Goal: Task Accomplishment & Management: Use online tool/utility

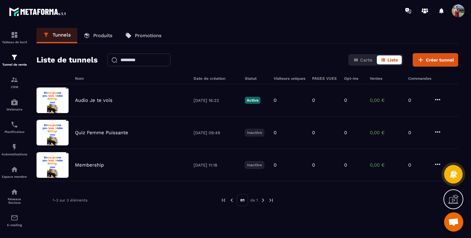
scroll to position [329, 0]
click at [14, 173] on img at bounding box center [15, 170] width 8 height 8
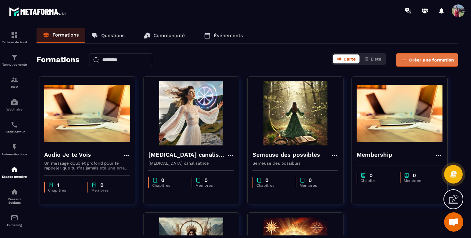
click at [438, 61] on span "Créer une formation" at bounding box center [432, 60] width 45 height 6
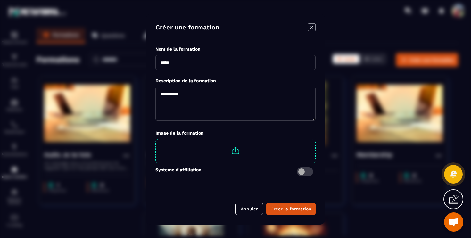
click at [238, 64] on input "Modal window" at bounding box center [236, 62] width 160 height 15
type input "**********"
click at [223, 106] on textarea "Modal window" at bounding box center [236, 104] width 160 height 34
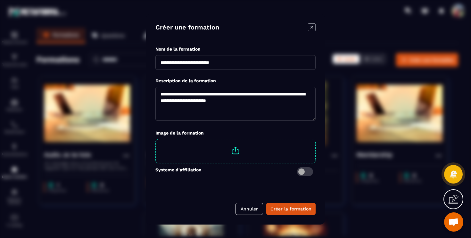
click at [259, 95] on textarea "**********" at bounding box center [236, 104] width 160 height 34
click at [251, 100] on textarea "**********" at bounding box center [236, 104] width 160 height 34
type textarea "**********"
click at [300, 211] on div "Créer la formation" at bounding box center [291, 209] width 41 height 6
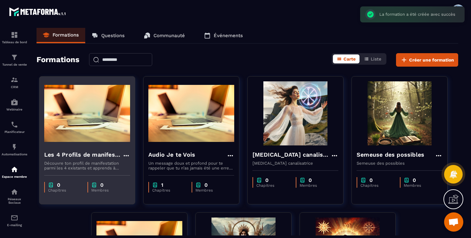
click at [105, 132] on img at bounding box center [87, 113] width 86 height 64
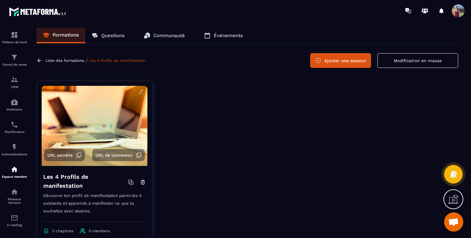
scroll to position [17, 0]
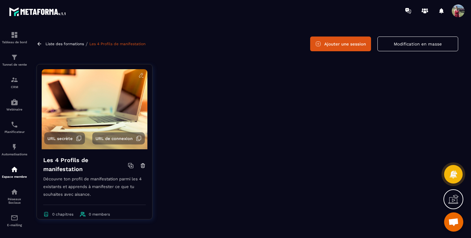
click at [328, 46] on button "Ajouter une session" at bounding box center [340, 44] width 61 height 15
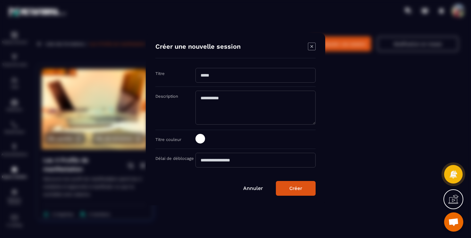
click at [253, 74] on input "Modal window" at bounding box center [256, 75] width 120 height 15
type input "**********"
click at [250, 102] on textarea "Modal window" at bounding box center [256, 108] width 120 height 34
type textarea "**********"
click at [201, 136] on span "Modal window" at bounding box center [201, 139] width 10 height 10
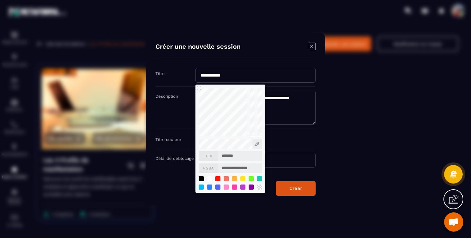
click at [176, 140] on label "Titre couleur" at bounding box center [169, 139] width 26 height 5
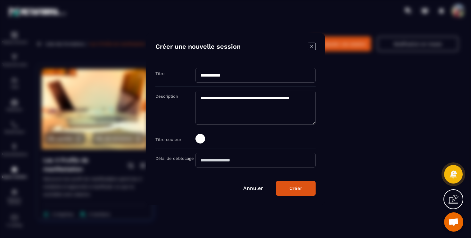
click at [232, 156] on input "Modal window" at bounding box center [256, 160] width 120 height 15
click at [236, 142] on div "Modal window" at bounding box center [256, 139] width 120 height 11
click at [310, 191] on button "Créer" at bounding box center [296, 188] width 40 height 15
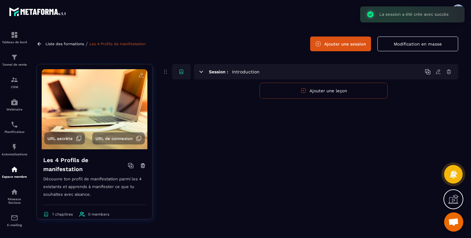
click at [331, 94] on button "Ajouter une leçon" at bounding box center [324, 91] width 128 height 16
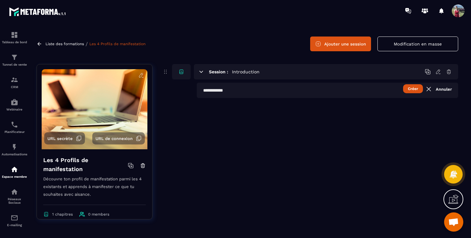
click at [416, 89] on button "Créer" at bounding box center [413, 88] width 20 height 9
click at [408, 89] on button "Créer" at bounding box center [413, 88] width 20 height 9
click at [409, 112] on div "Session : Introduction Créer Annuler Le champ est obligatoire" at bounding box center [310, 146] width 296 height 165
click at [257, 90] on input "text" at bounding box center [328, 90] width 262 height 15
type input "**********"
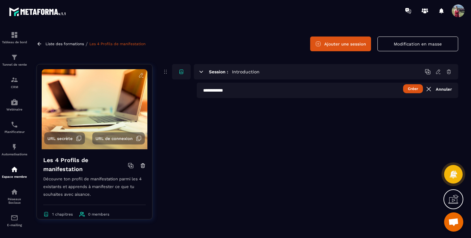
click at [410, 87] on button "Créer" at bounding box center [413, 88] width 20 height 9
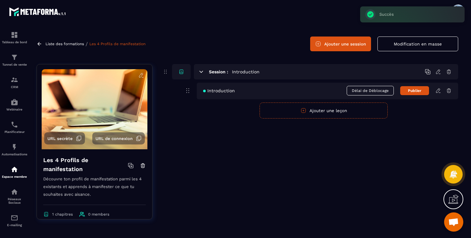
click at [438, 90] on icon at bounding box center [439, 91] width 6 height 6
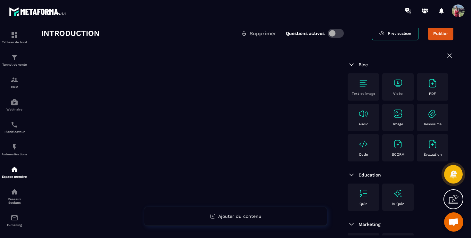
scroll to position [32, 0]
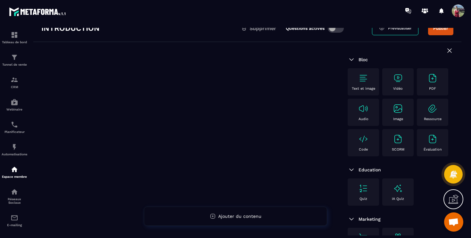
click at [435, 113] on img at bounding box center [433, 109] width 10 height 10
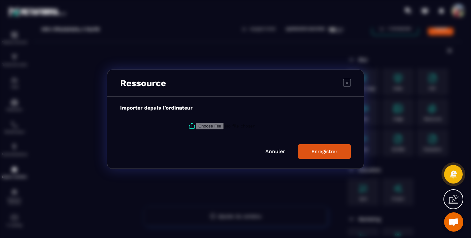
click at [214, 126] on input "Modal window" at bounding box center [239, 126] width 87 height 7
type input "**********"
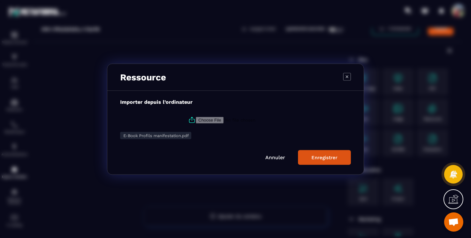
click at [332, 160] on div "Enregistrer" at bounding box center [325, 158] width 26 height 6
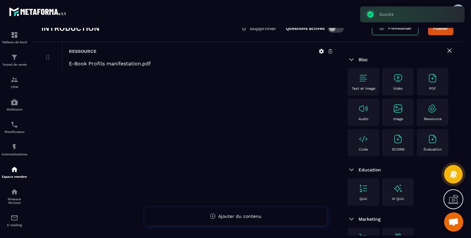
click at [261, 153] on div "Ressource E-Book Profils manifestation.pdf" at bounding box center [186, 160] width 307 height 236
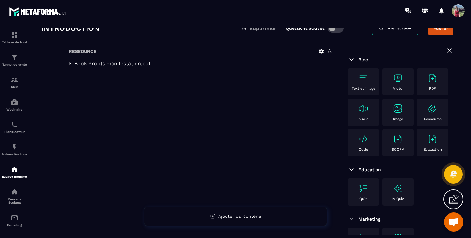
click at [468, 36] on section "Tableau de bord Tunnel de vente CRM Webinaire Planificateur Automatisations Esp…" at bounding box center [235, 131] width 471 height 221
click at [12, 34] on img at bounding box center [15, 35] width 8 height 8
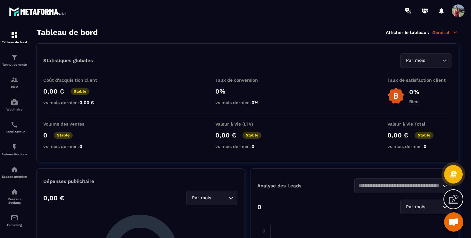
click at [446, 30] on p "Général" at bounding box center [446, 33] width 26 height 6
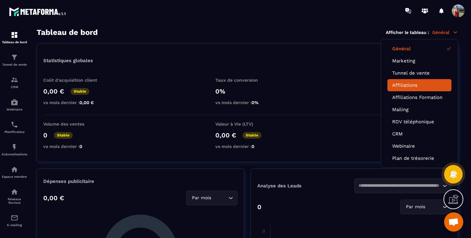
click at [430, 81] on li "Affiliations" at bounding box center [420, 85] width 64 height 12
click at [410, 86] on link "Affiliations" at bounding box center [420, 85] width 55 height 6
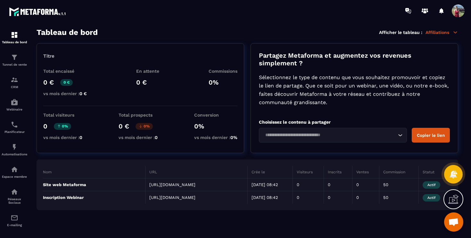
click at [347, 135] on input "Search for option" at bounding box center [329, 135] width 133 height 7
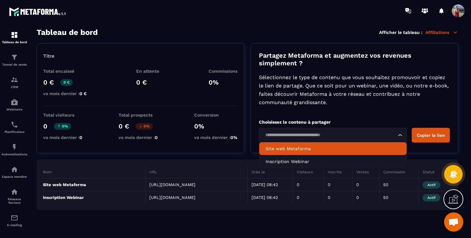
click at [335, 146] on p "Site web Metaforma" at bounding box center [333, 149] width 135 height 6
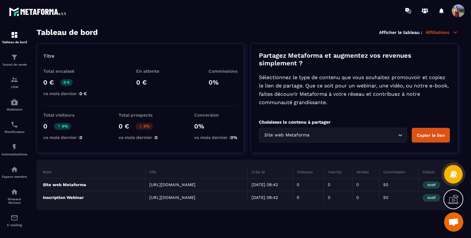
click at [428, 137] on button "Copier le lien" at bounding box center [431, 135] width 38 height 15
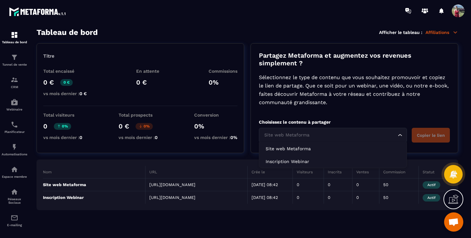
click at [364, 132] on input "Search for option" at bounding box center [329, 135] width 133 height 7
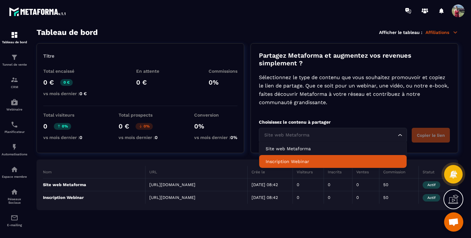
click at [340, 161] on p "Inscription Webinar" at bounding box center [333, 161] width 135 height 6
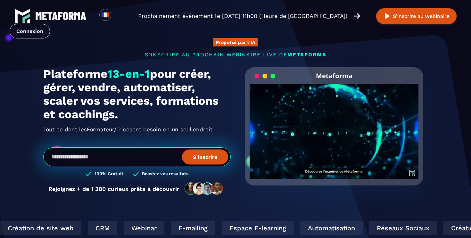
click at [338, 126] on video "Your browser does not support the video tag." at bounding box center [334, 126] width 169 height 84
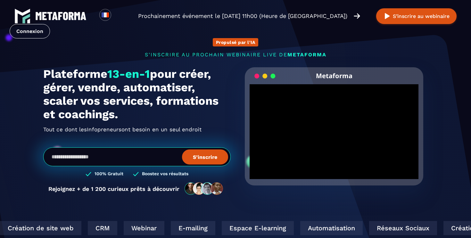
click at [448, 119] on section "Propulsé par l'IA s'inscrire au prochain webinaire live de METAFORMA Prochainem…" at bounding box center [235, 205] width 471 height 411
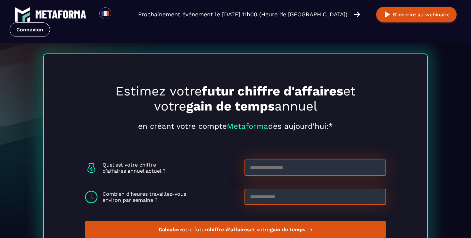
scroll to position [1685, 0]
